Goal: Task Accomplishment & Management: Manage account settings

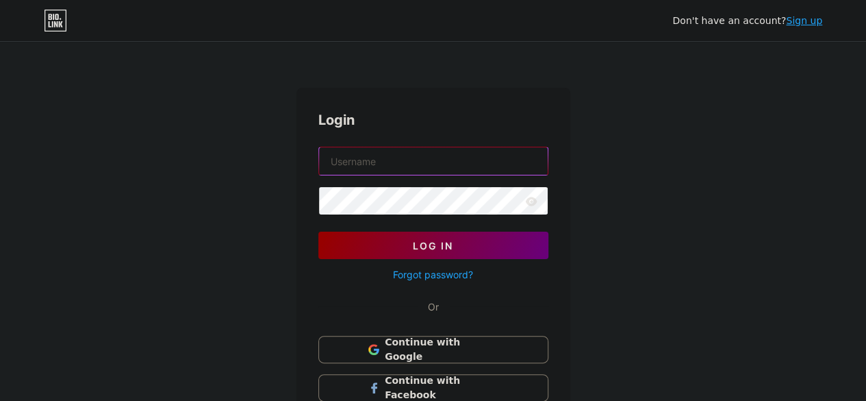
type input "cografya"
drag, startPoint x: 575, startPoint y: 228, endPoint x: 563, endPoint y: 220, distance: 14.4
click at [575, 228] on div "Don't have an account? Sign up Login cografya Log In Forgot password? Or Contin…" at bounding box center [433, 252] width 866 height 505
click at [528, 201] on icon at bounding box center [531, 201] width 12 height 9
click at [533, 198] on icon at bounding box center [531, 201] width 12 height 9
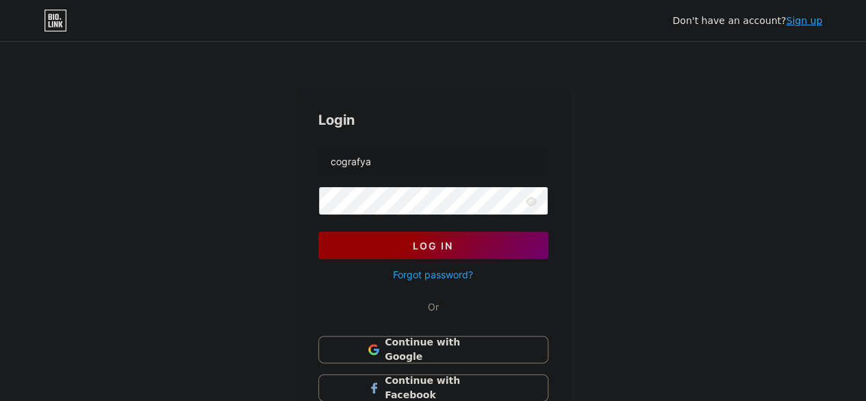
click at [451, 237] on button "Log In" at bounding box center [433, 244] width 230 height 27
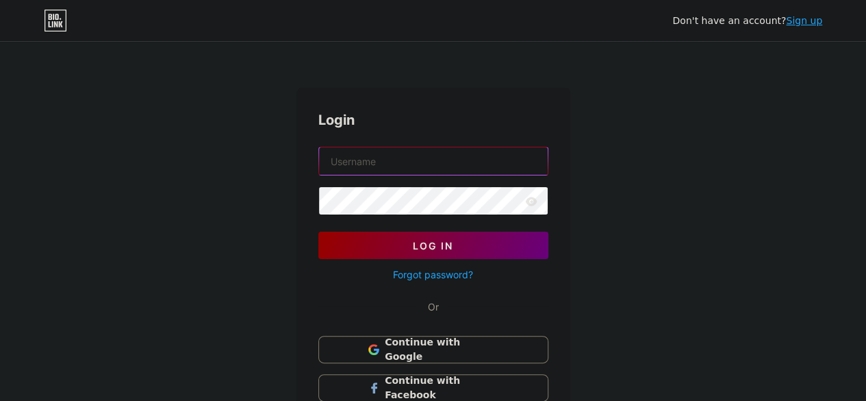
type input "cografya"
